Goal: Use online tool/utility: Use online tool/utility

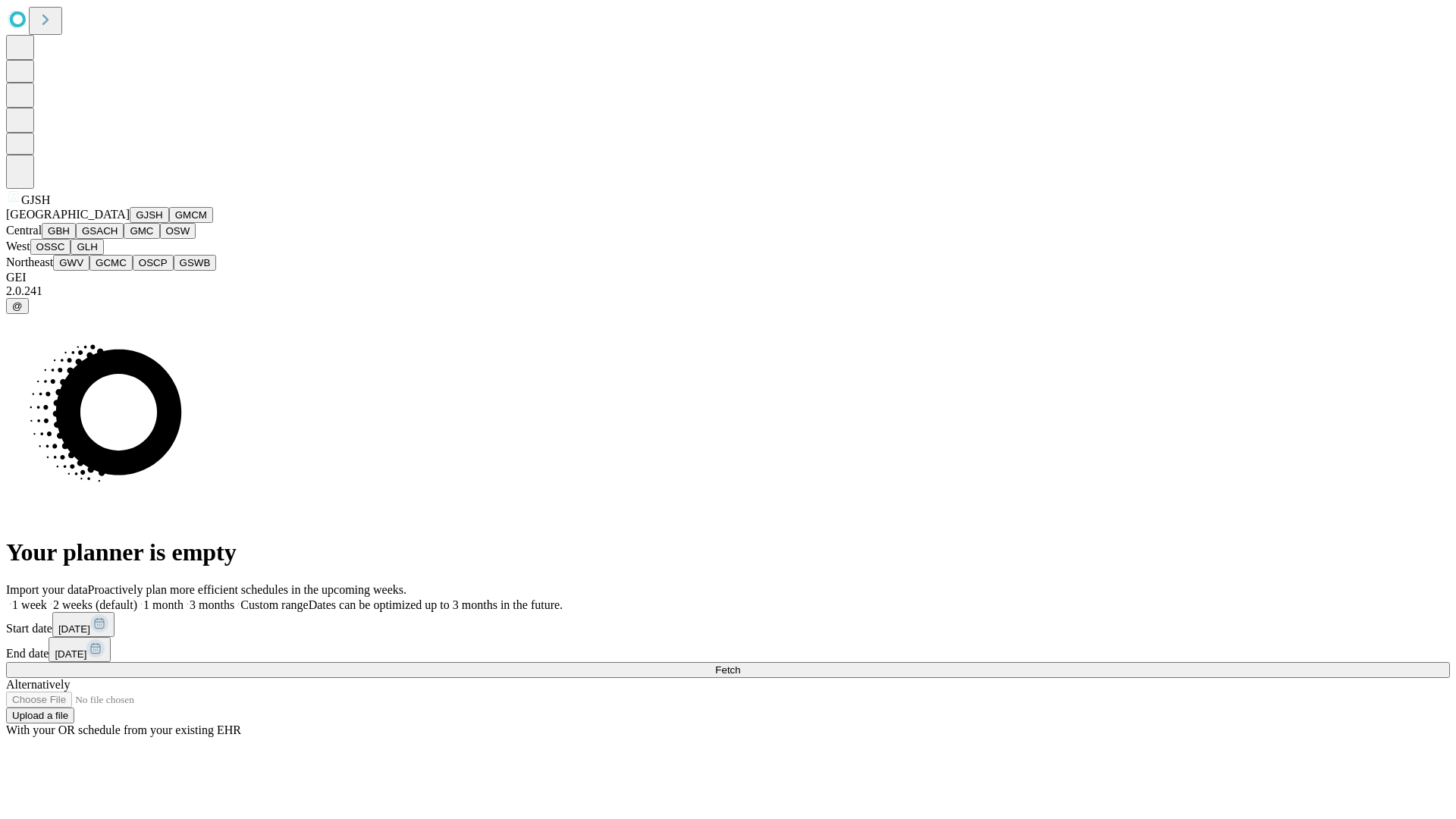
click at [130, 223] on button "GJSH" at bounding box center [149, 215] width 39 height 16
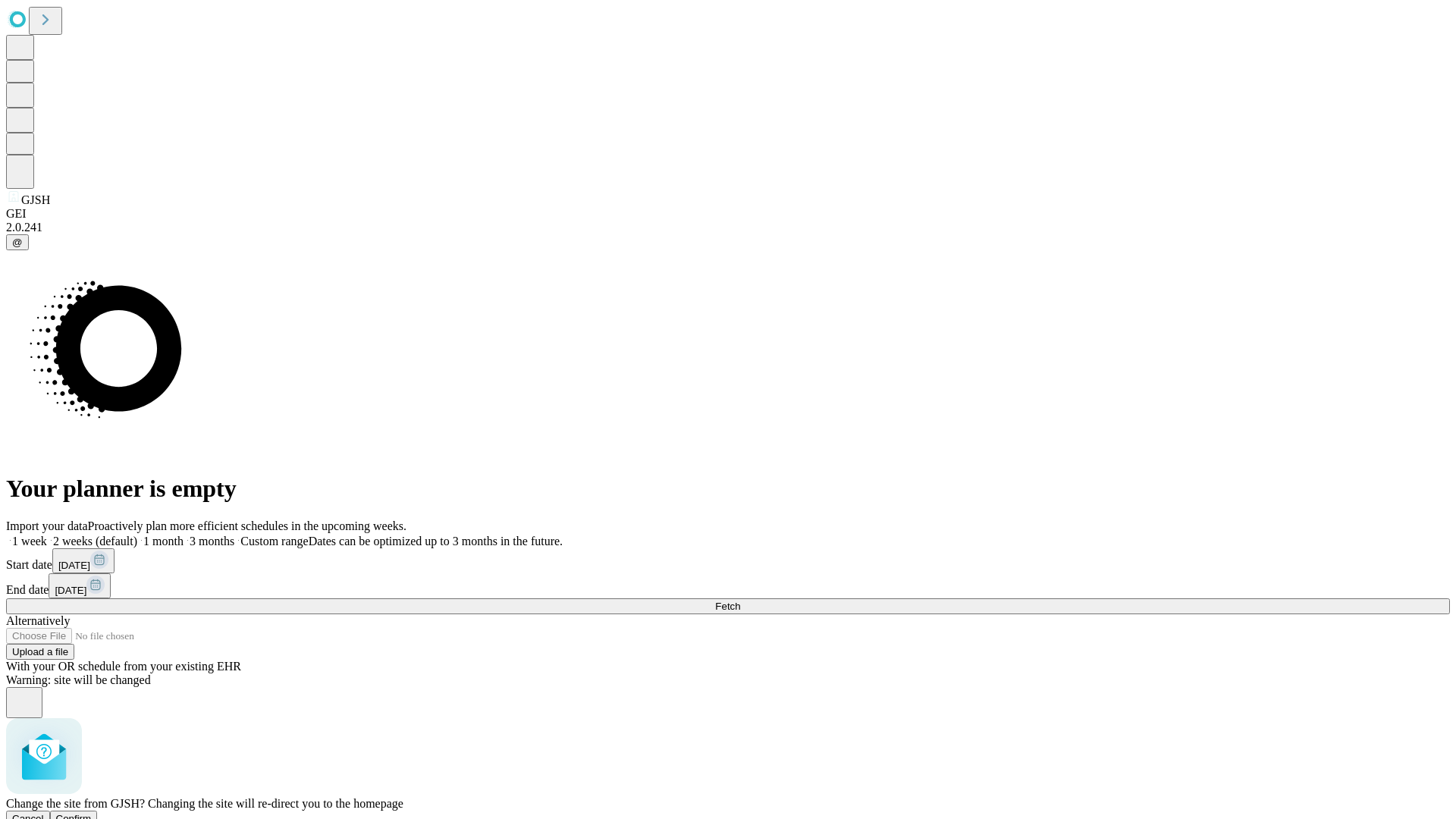
click at [92, 813] on span "Confirm" at bounding box center [74, 818] width 35 height 11
click at [184, 535] on label "1 month" at bounding box center [161, 541] width 47 height 13
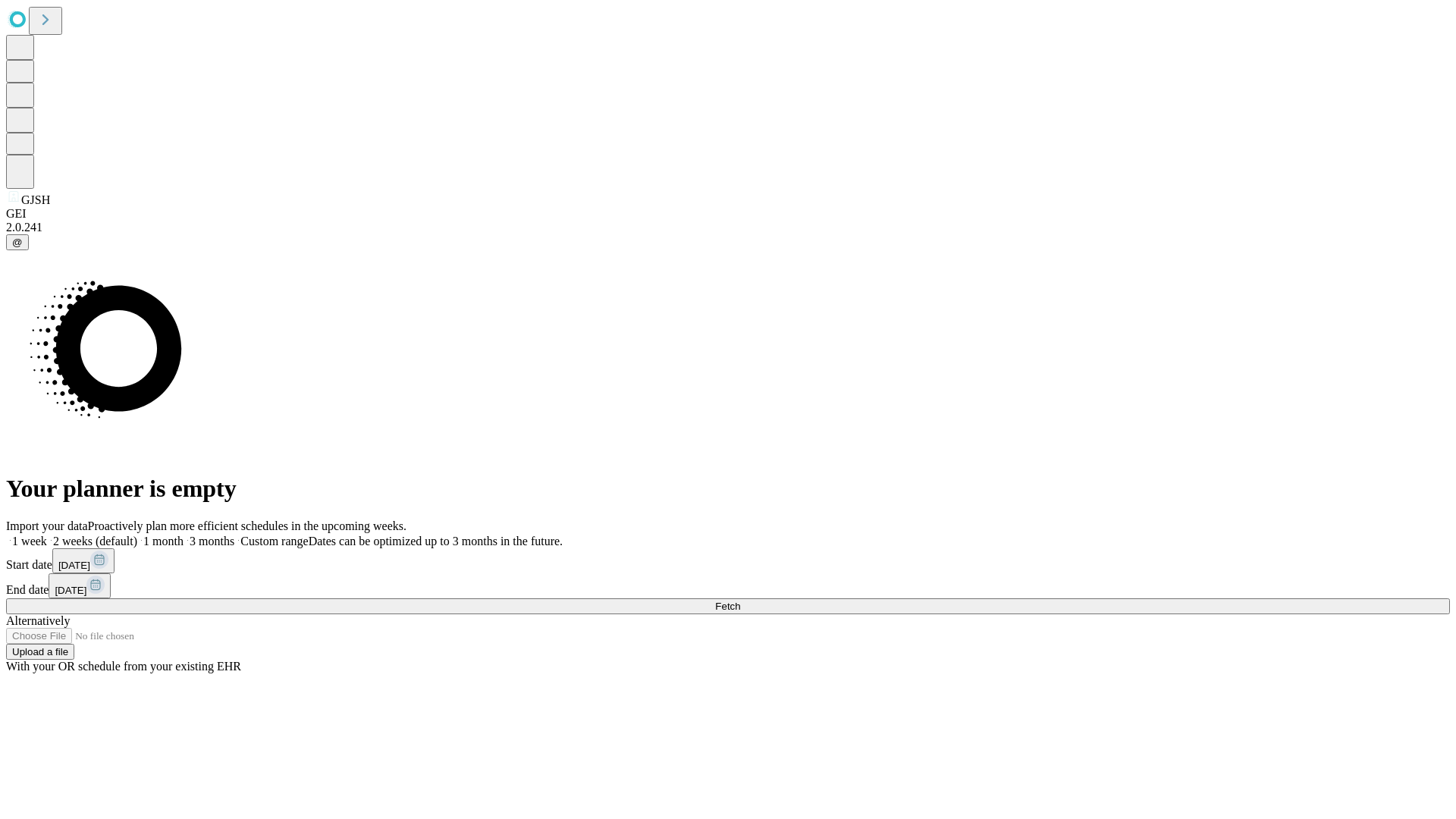
click at [740, 601] on span "Fetch" at bounding box center [728, 606] width 25 height 11
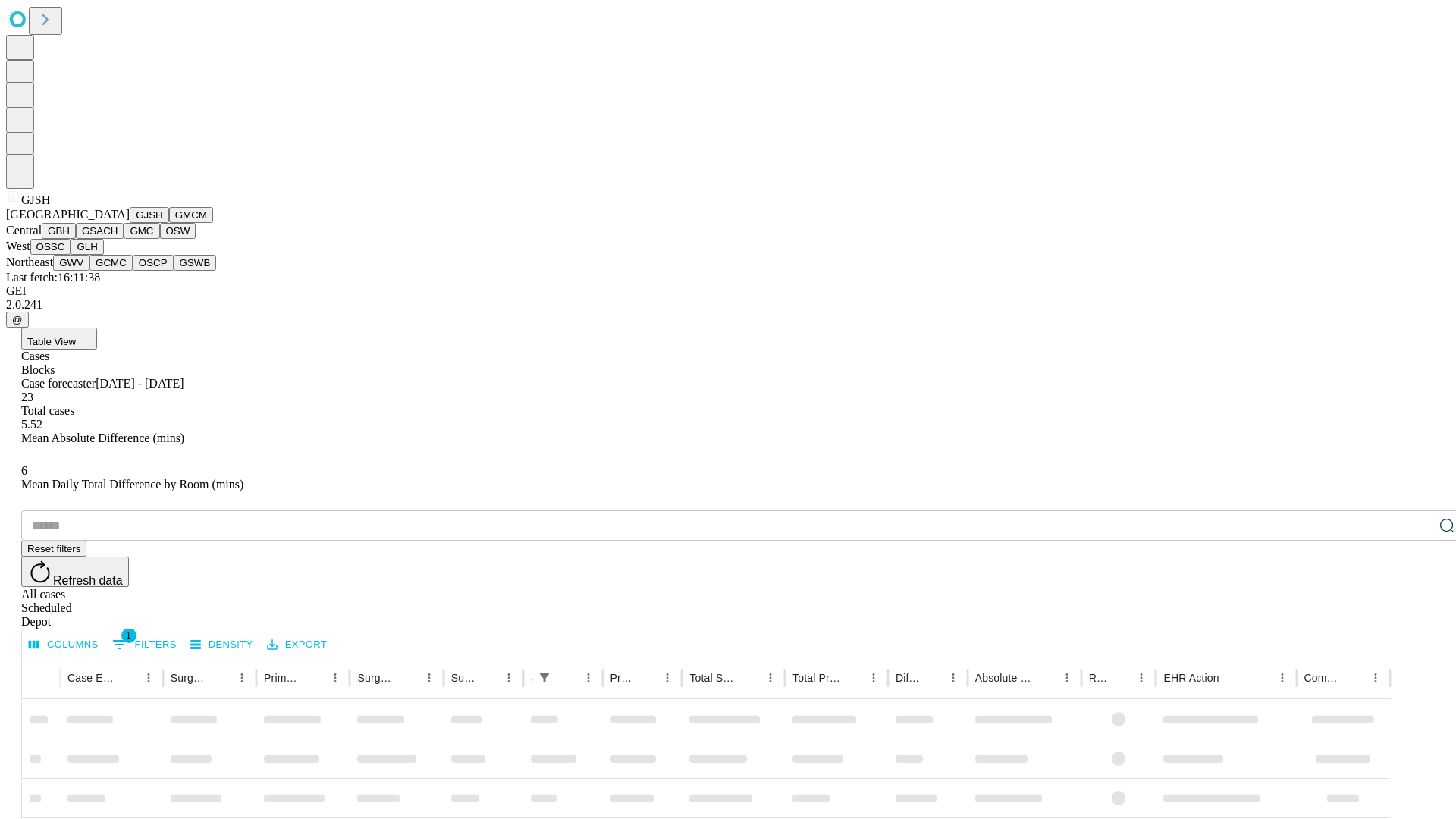
click at [169, 223] on button "GMCM" at bounding box center [191, 215] width 44 height 16
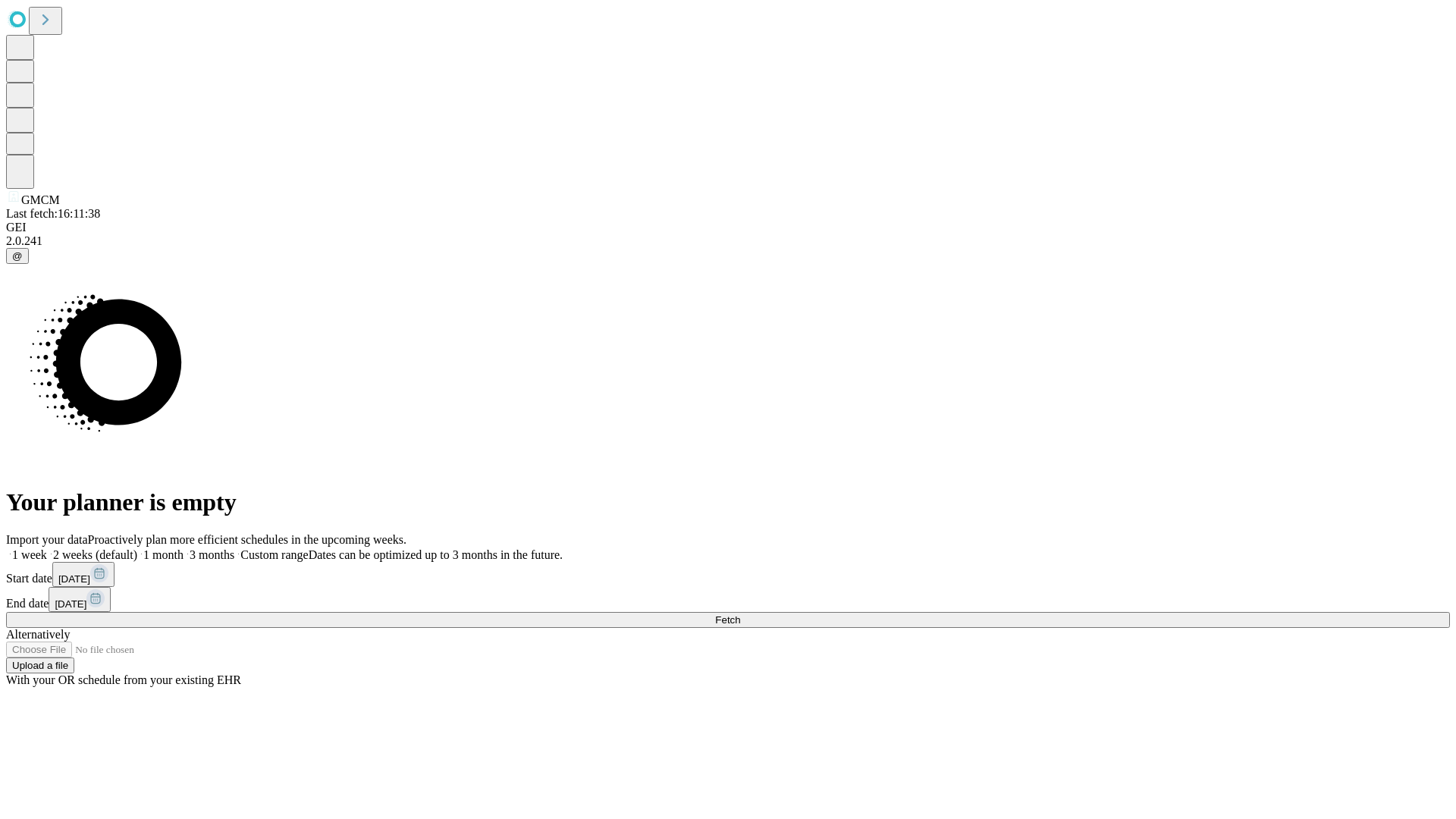
click at [184, 548] on label "1 month" at bounding box center [161, 555] width 47 height 13
click at [740, 614] on span "Fetch" at bounding box center [728, 620] width 25 height 11
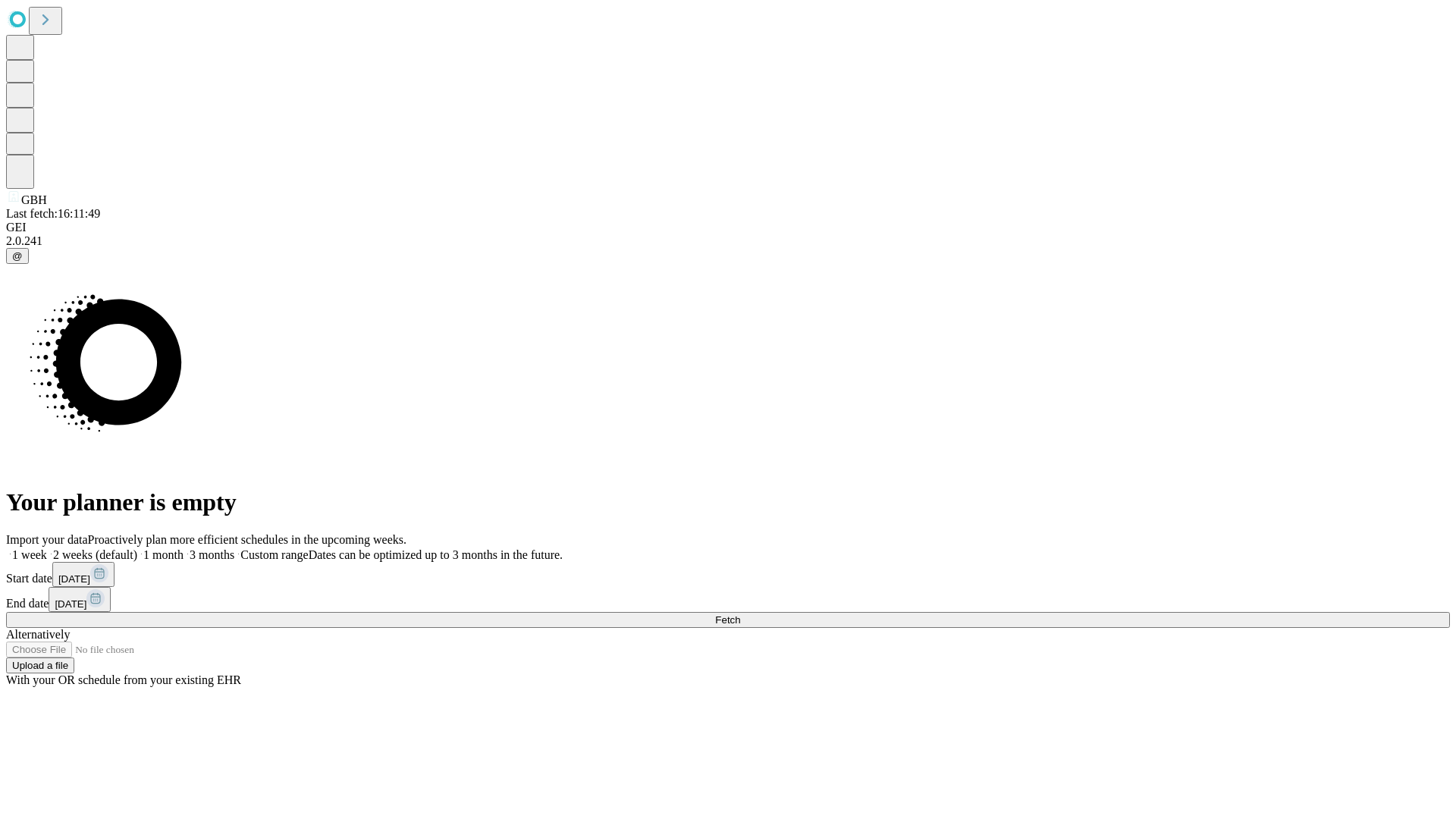
click at [184, 548] on label "1 month" at bounding box center [161, 555] width 47 height 13
click at [740, 614] on span "Fetch" at bounding box center [728, 620] width 25 height 11
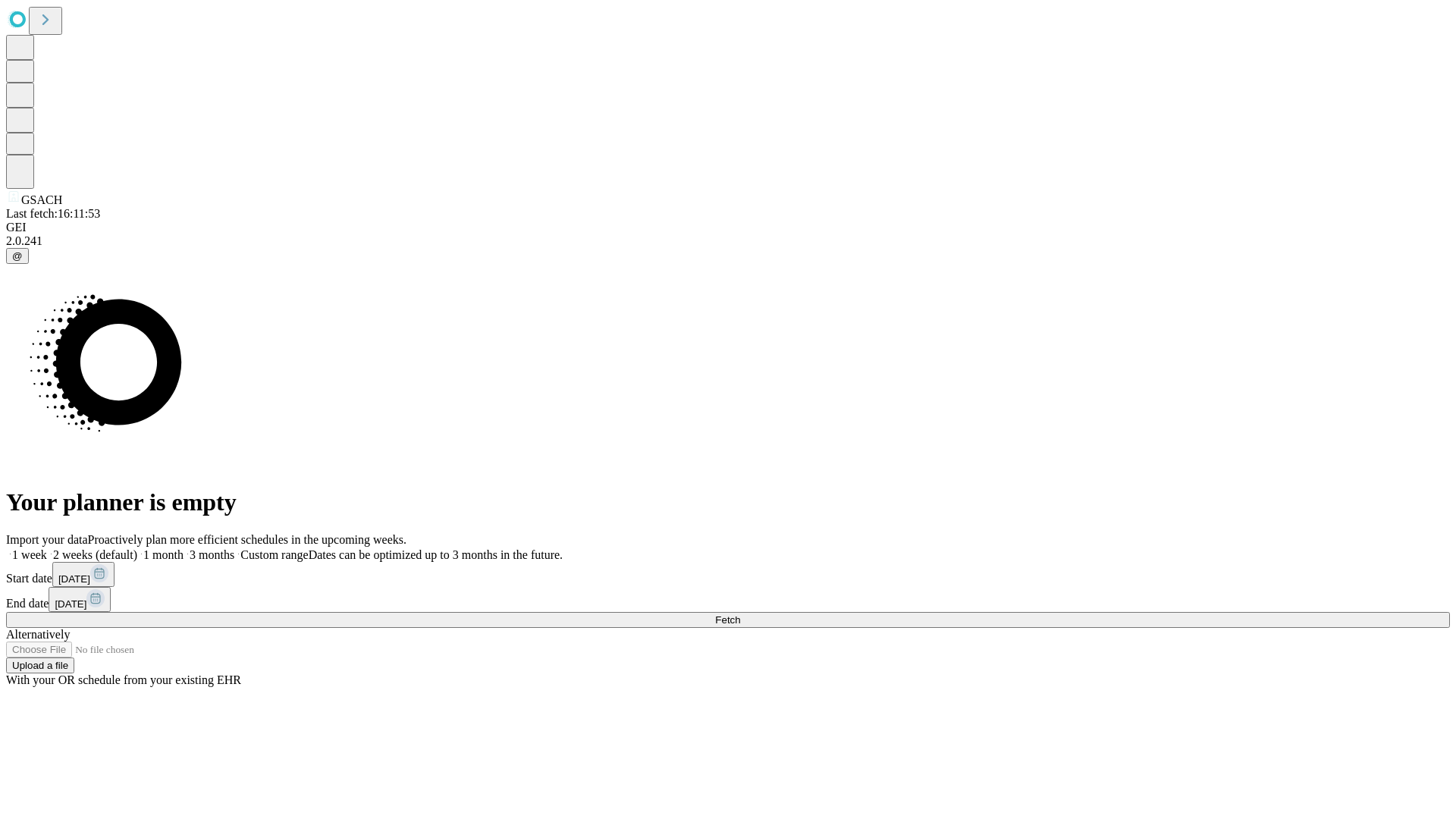
click at [184, 548] on label "1 month" at bounding box center [161, 555] width 47 height 13
click at [740, 614] on span "Fetch" at bounding box center [728, 620] width 25 height 11
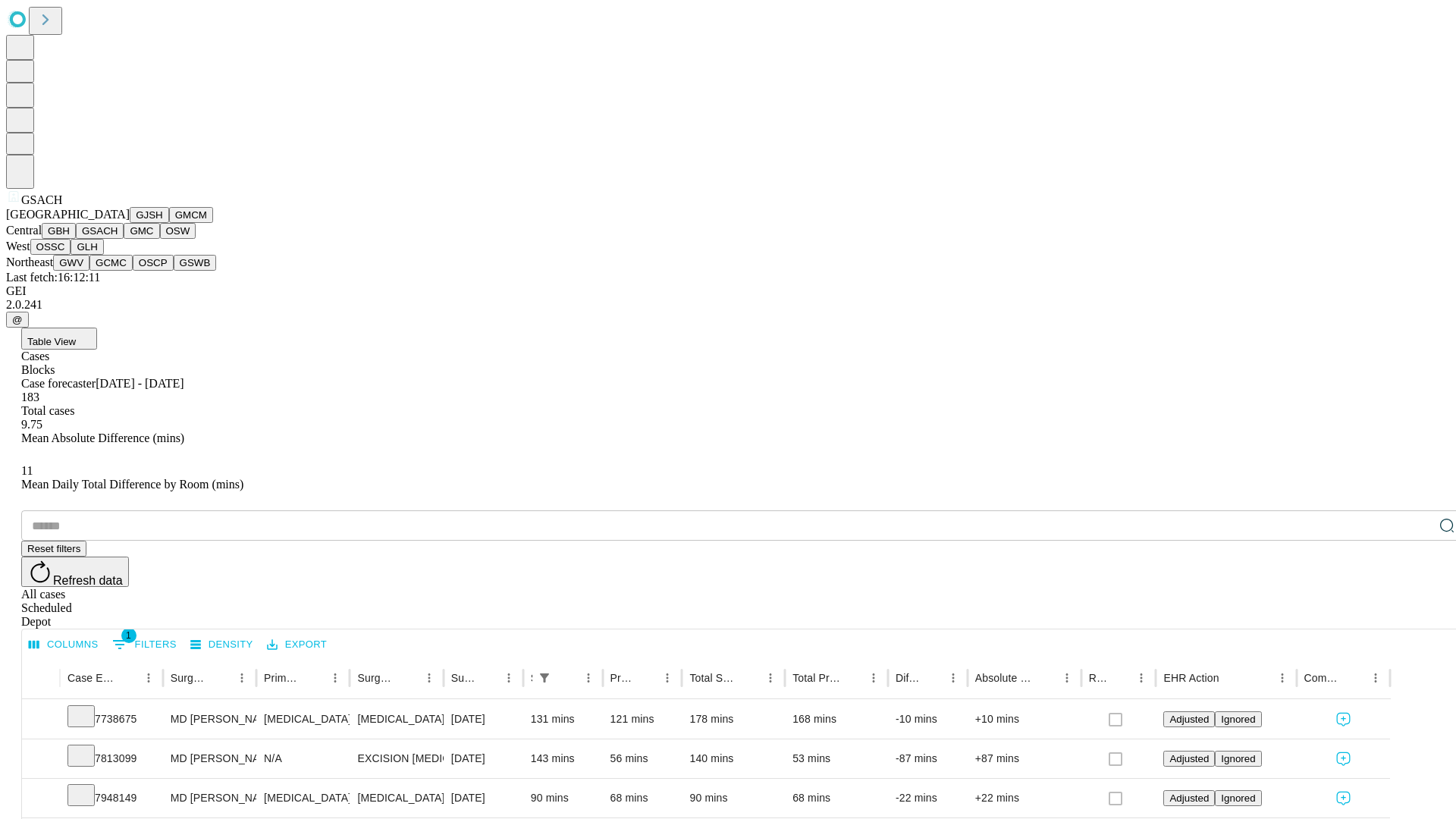
click at [124, 239] on button "GMC" at bounding box center [141, 231] width 35 height 16
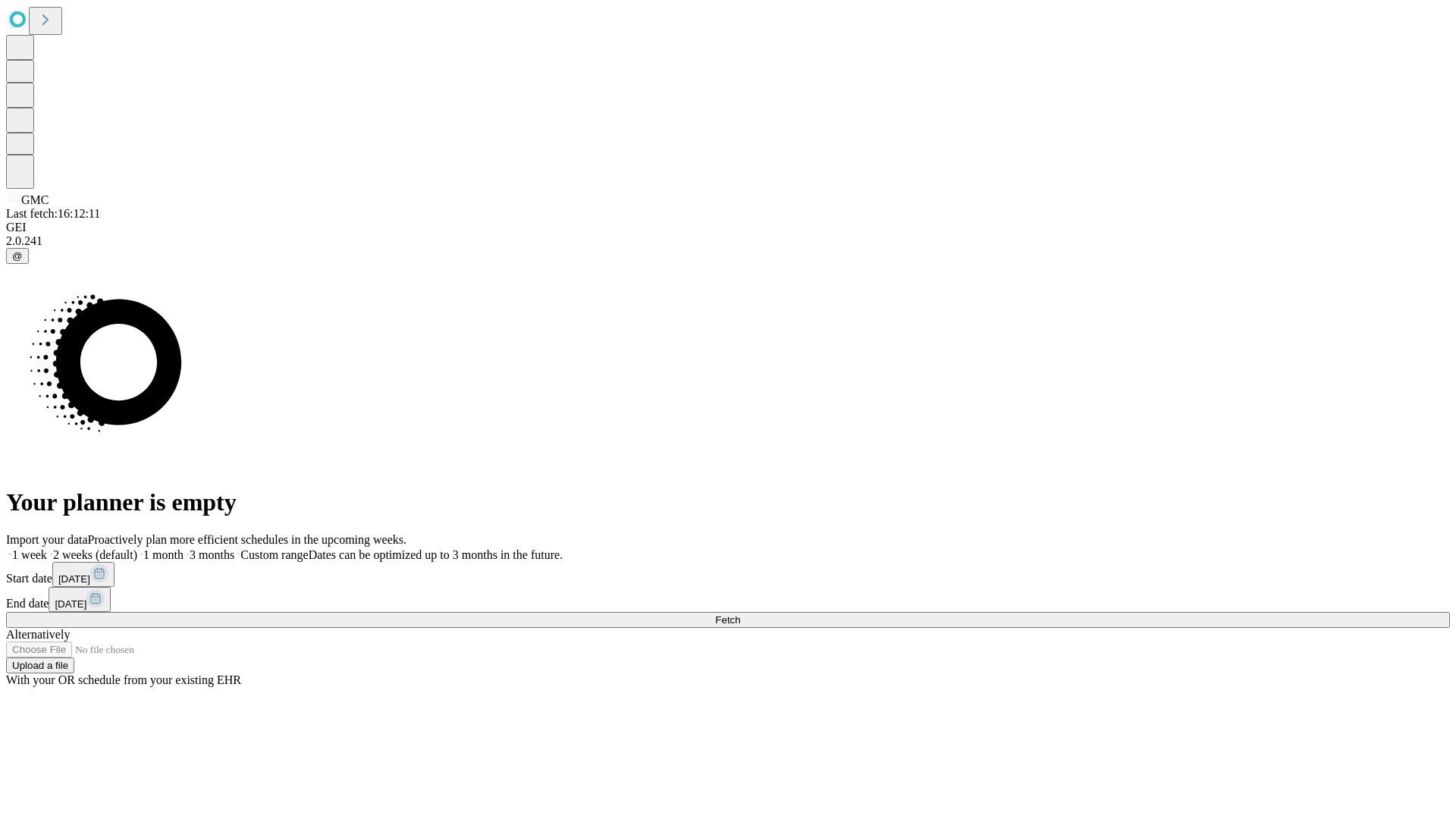
click at [184, 548] on label "1 month" at bounding box center [161, 555] width 47 height 13
click at [740, 614] on span "Fetch" at bounding box center [728, 620] width 25 height 11
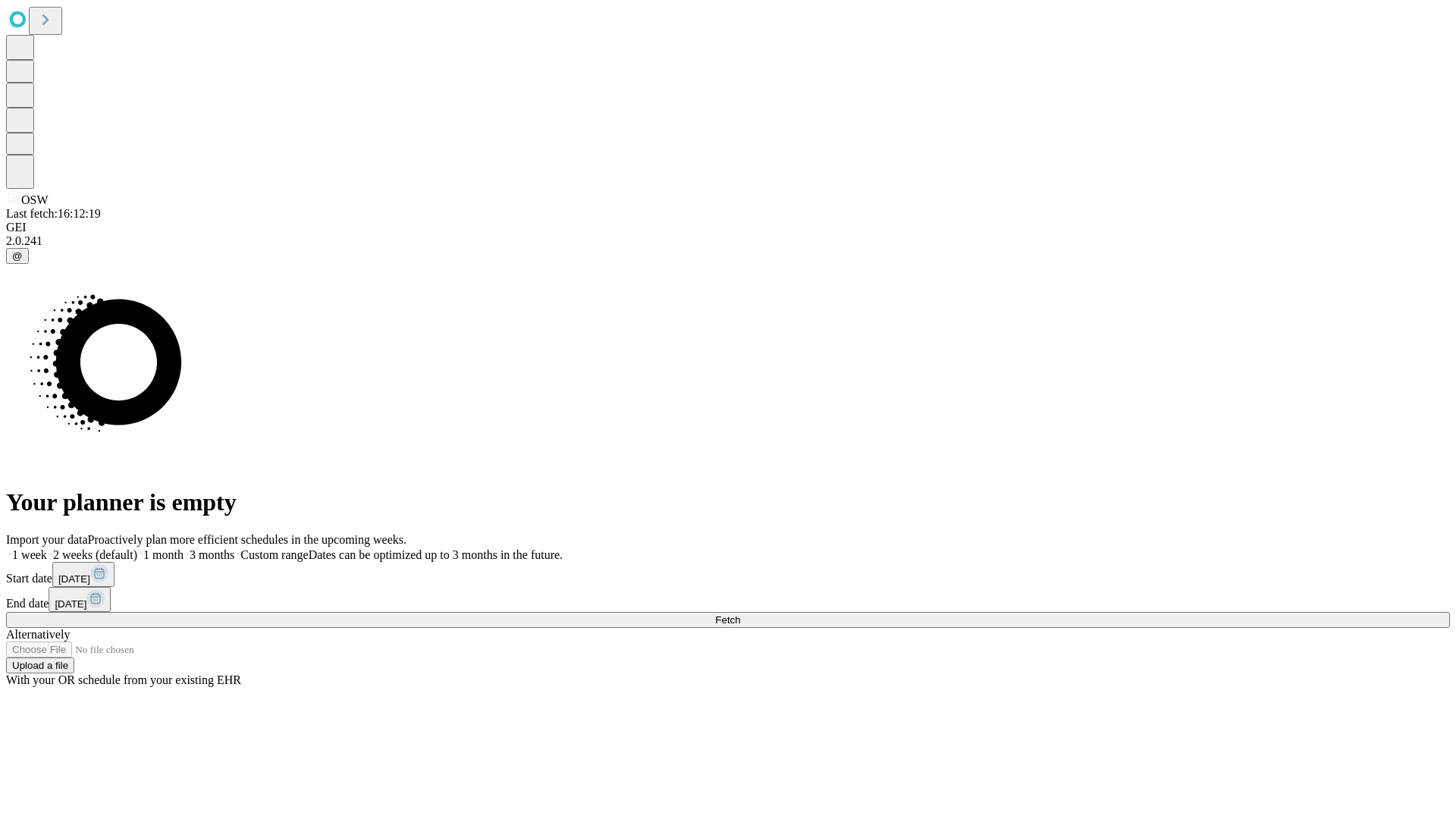
click at [740, 614] on span "Fetch" at bounding box center [728, 620] width 25 height 11
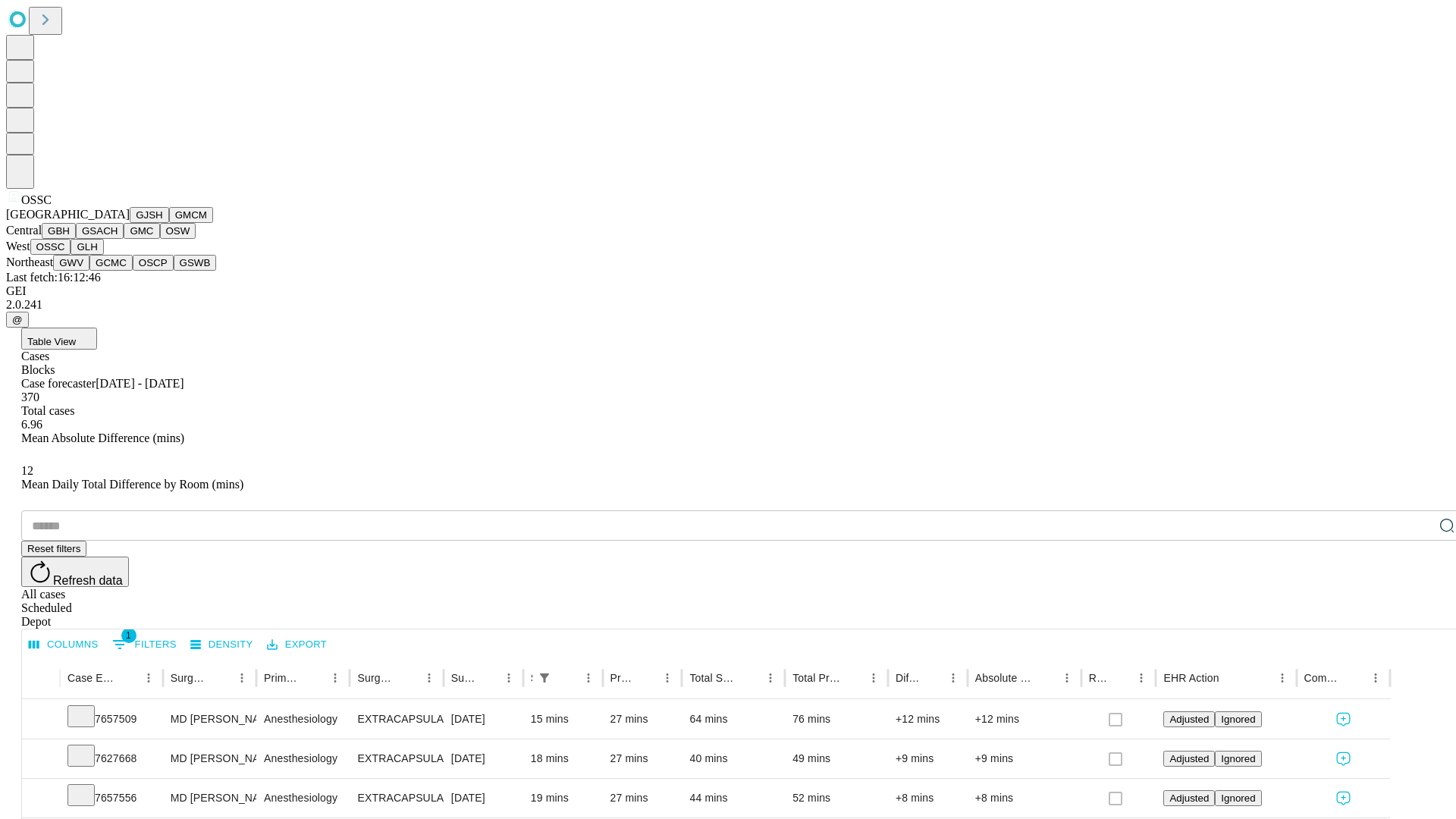
click at [103, 255] on button "GLH" at bounding box center [87, 247] width 33 height 16
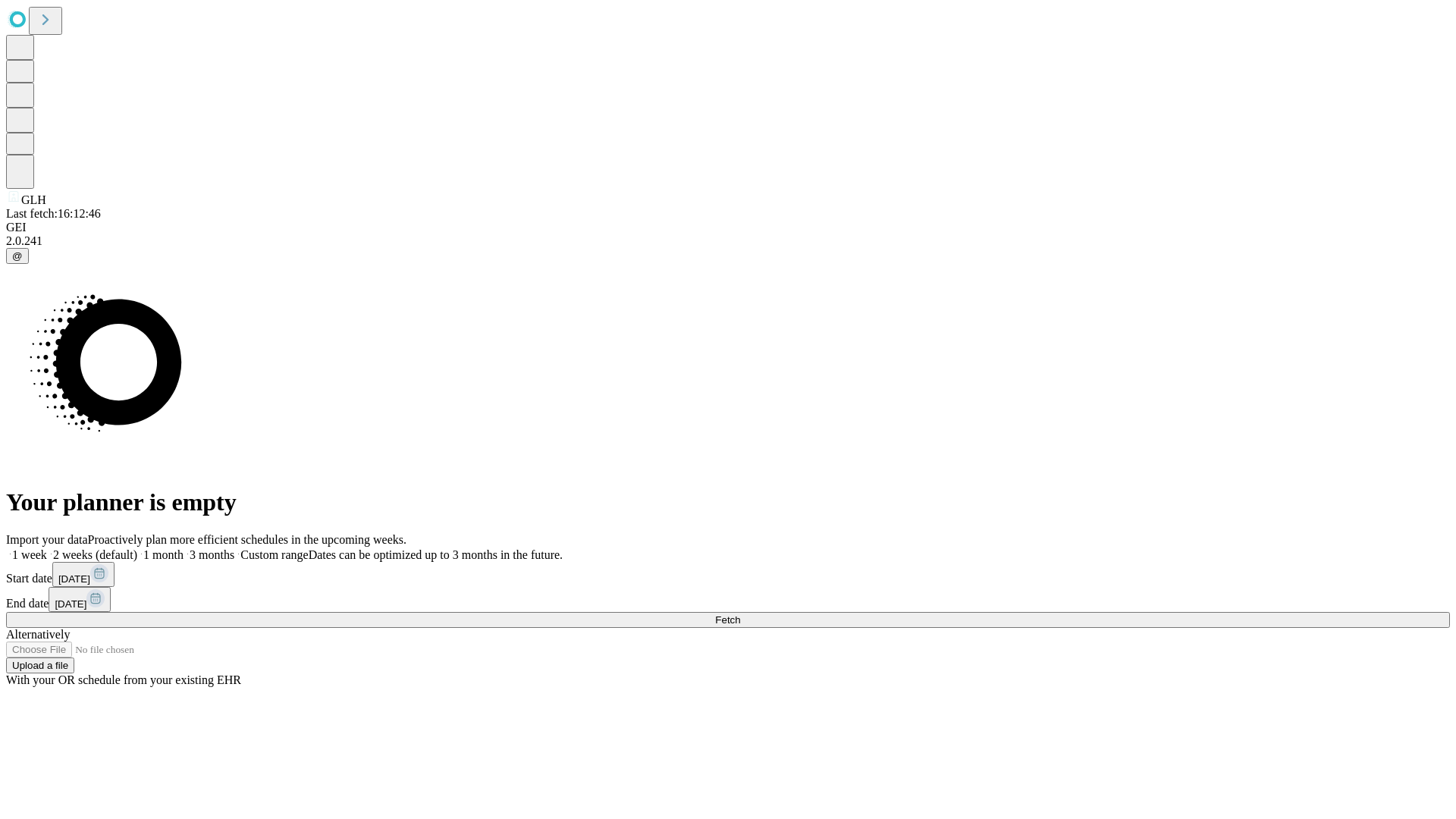
click at [184, 548] on label "1 month" at bounding box center [161, 555] width 47 height 13
click at [740, 614] on span "Fetch" at bounding box center [728, 620] width 25 height 11
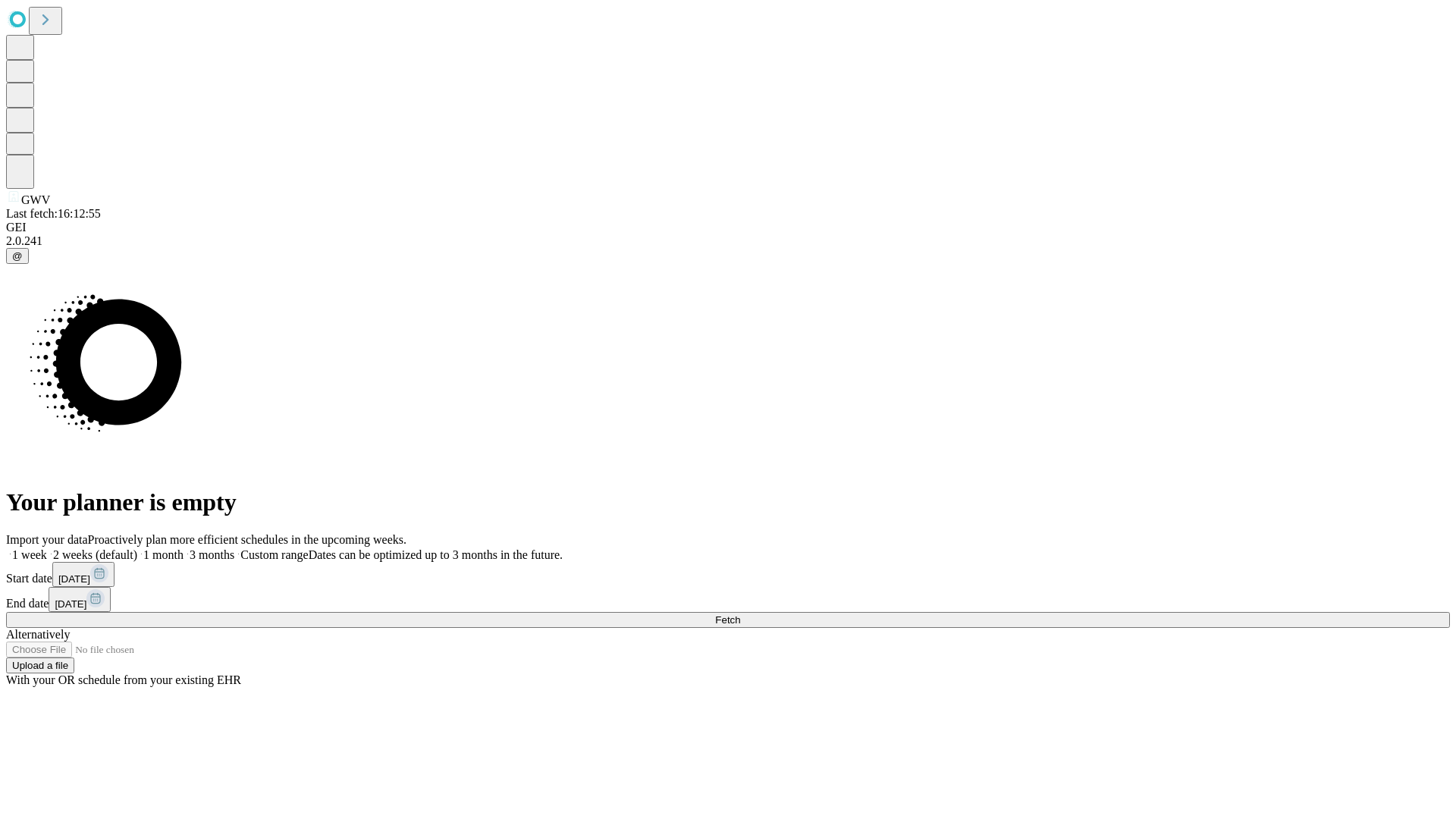
click at [184, 548] on label "1 month" at bounding box center [161, 555] width 47 height 13
click at [740, 614] on span "Fetch" at bounding box center [728, 620] width 25 height 11
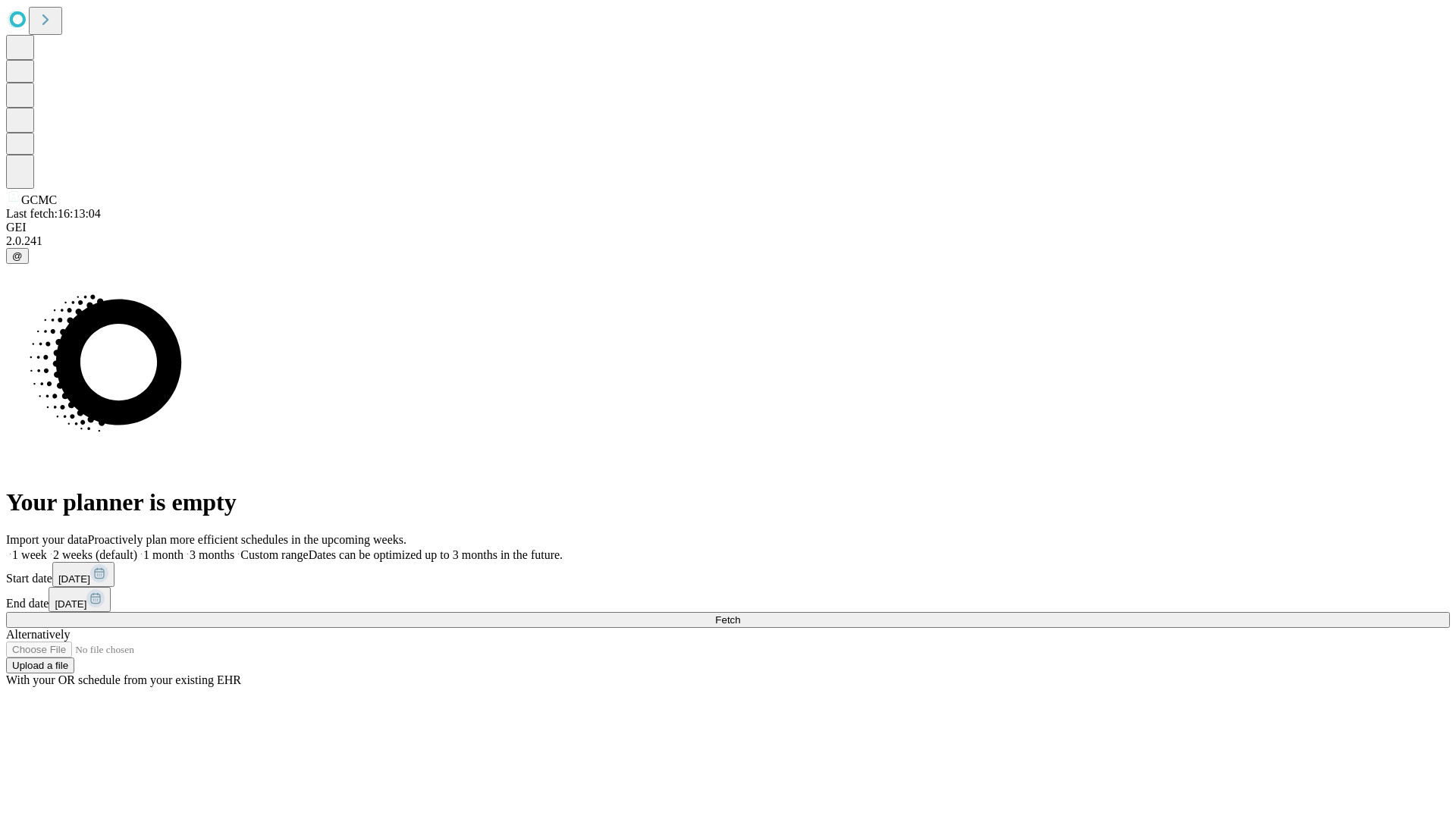
click at [184, 548] on label "1 month" at bounding box center [161, 555] width 47 height 13
click at [740, 614] on span "Fetch" at bounding box center [728, 620] width 25 height 11
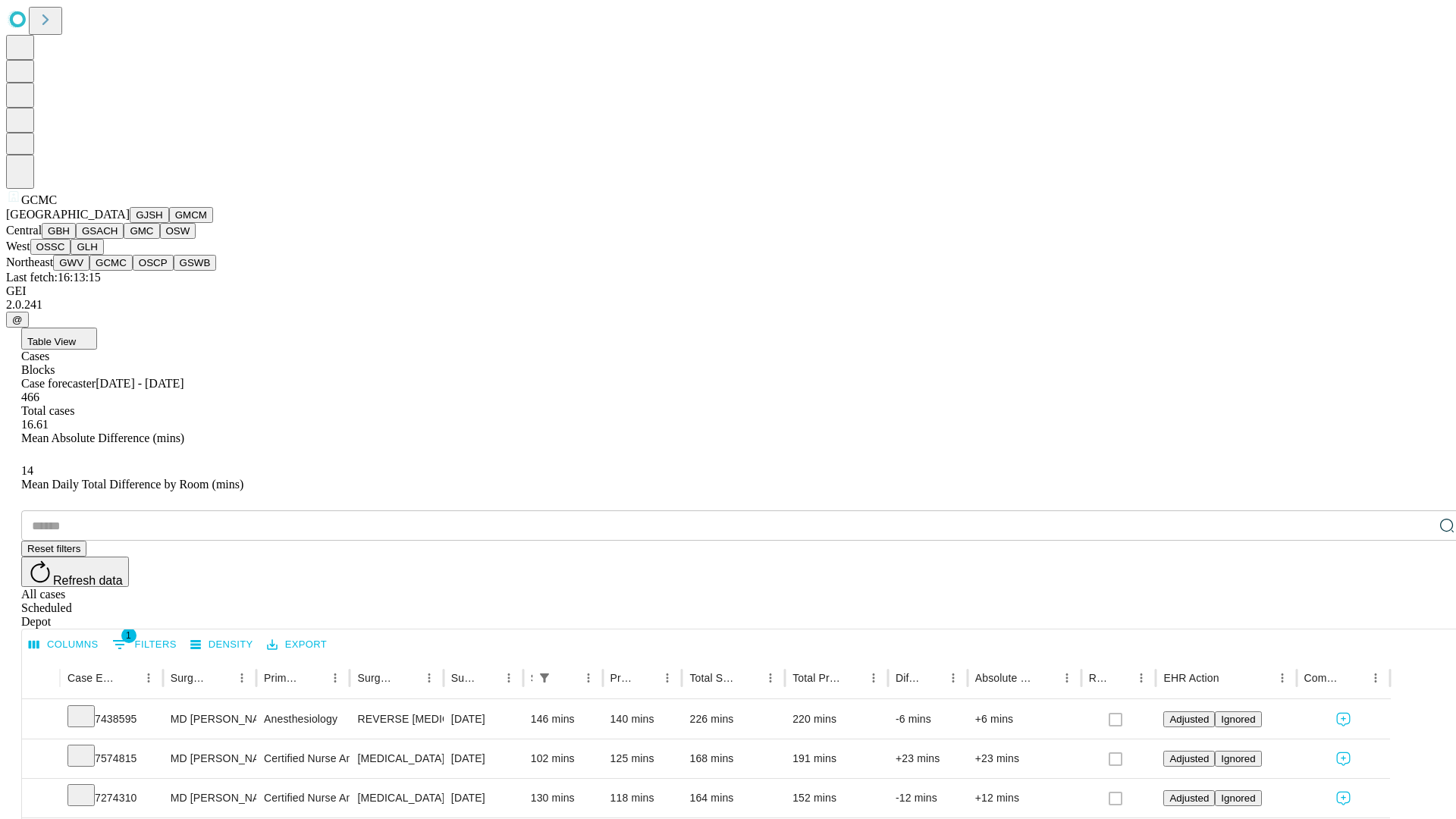
click at [133, 271] on button "OSCP" at bounding box center [153, 263] width 41 height 16
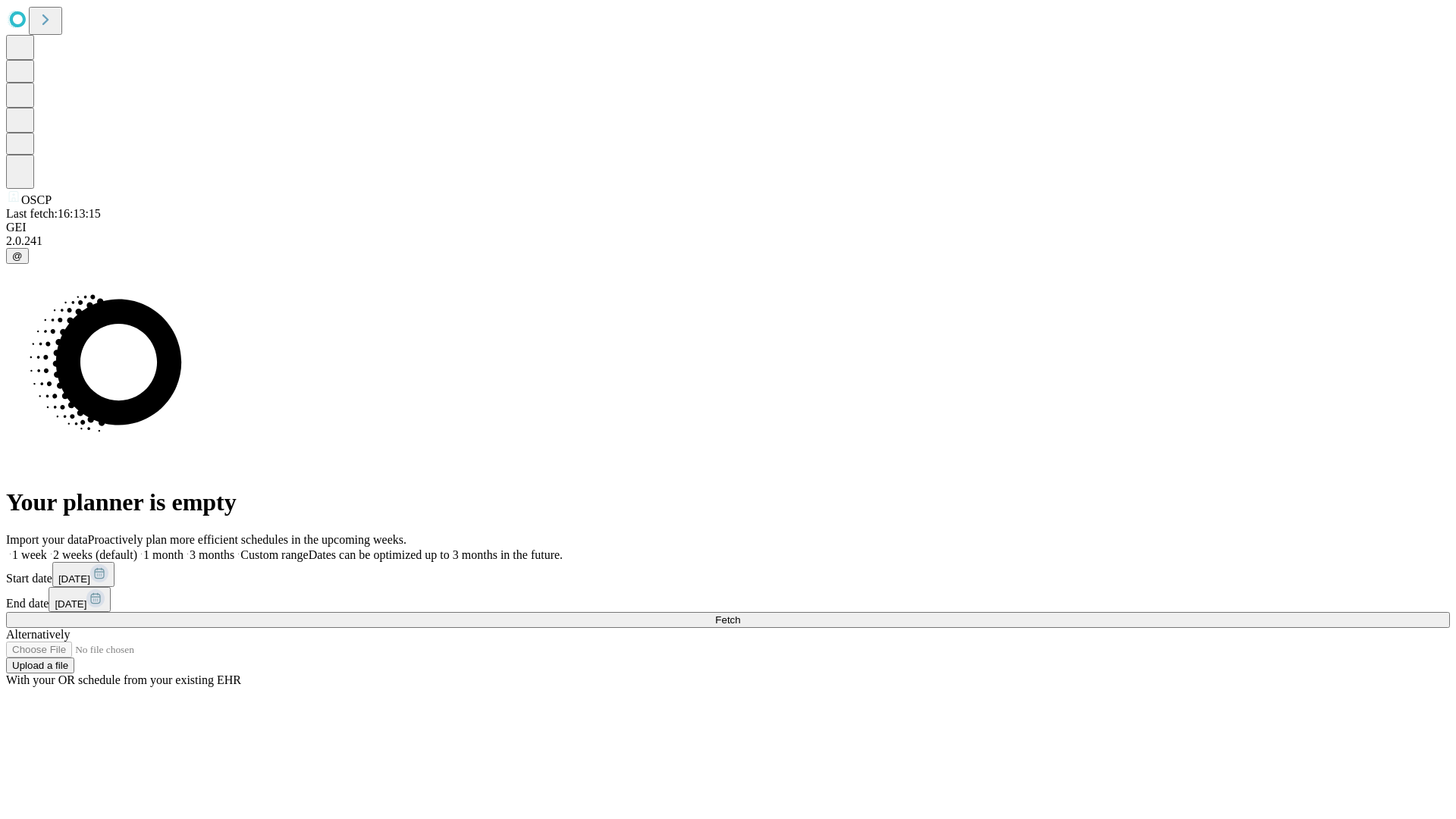
click at [184, 548] on label "1 month" at bounding box center [161, 555] width 47 height 13
click at [740, 614] on span "Fetch" at bounding box center [728, 620] width 25 height 11
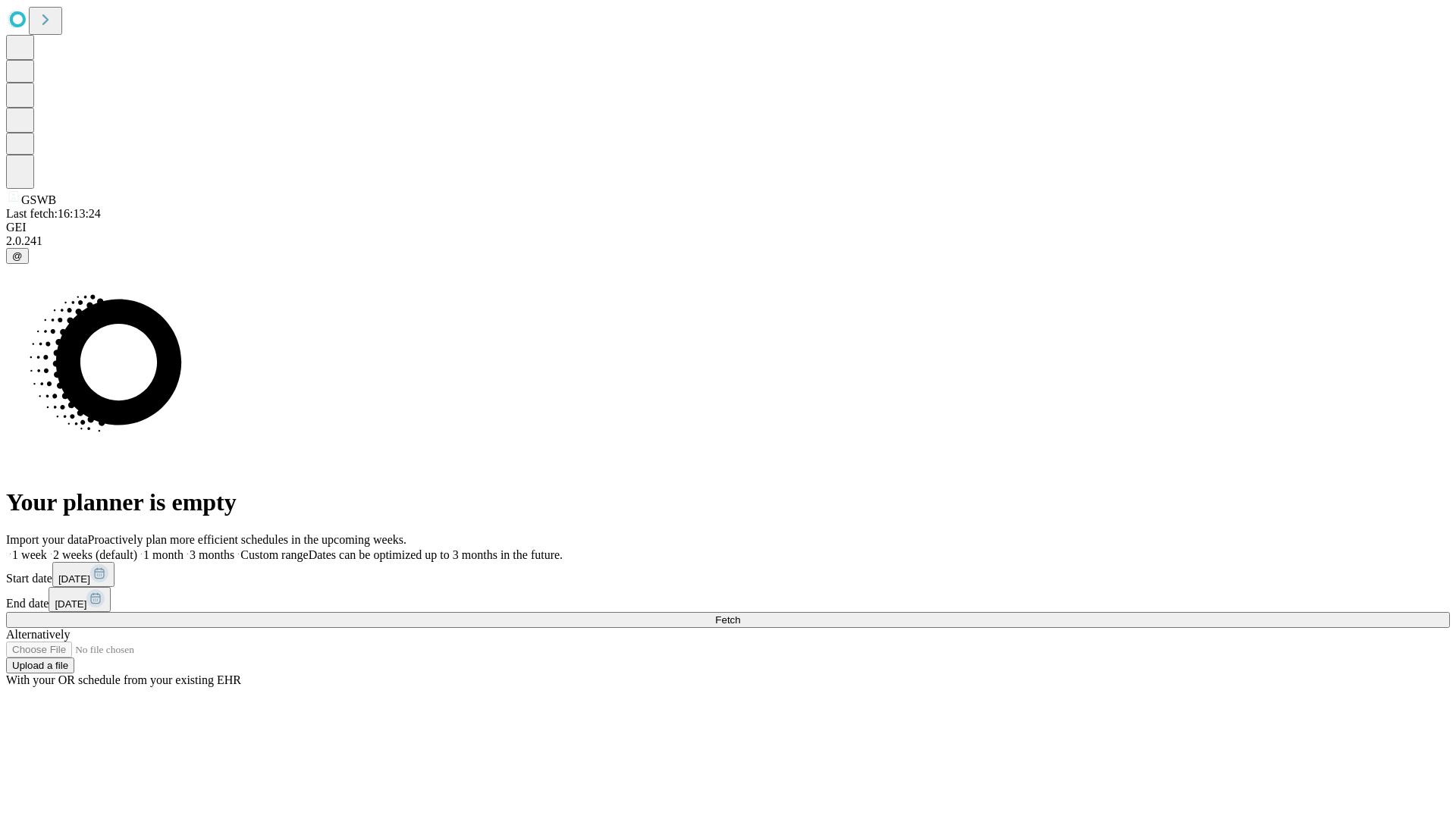
click at [184, 548] on label "1 month" at bounding box center [161, 555] width 47 height 13
click at [740, 614] on span "Fetch" at bounding box center [728, 620] width 25 height 11
